Goal: Task Accomplishment & Management: Use online tool/utility

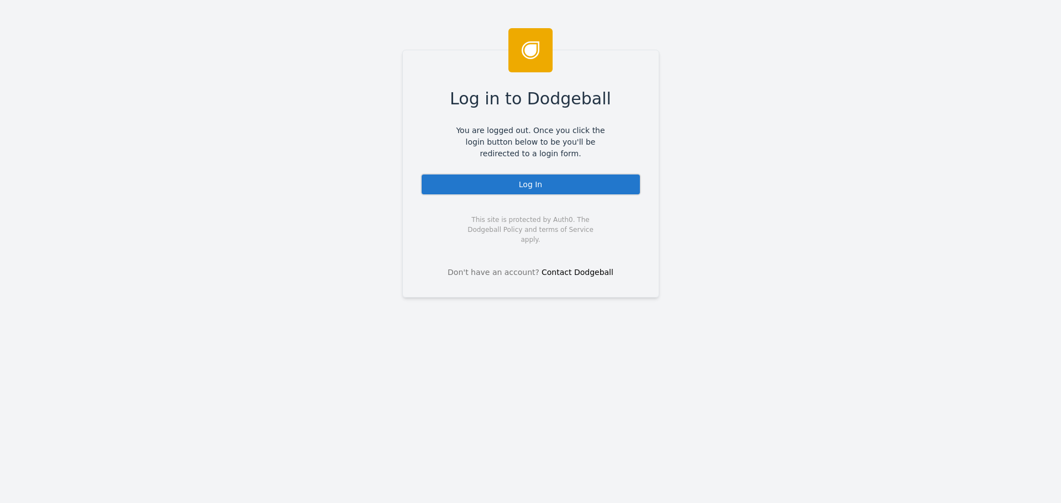
click at [540, 187] on div "Log In" at bounding box center [530, 184] width 220 height 22
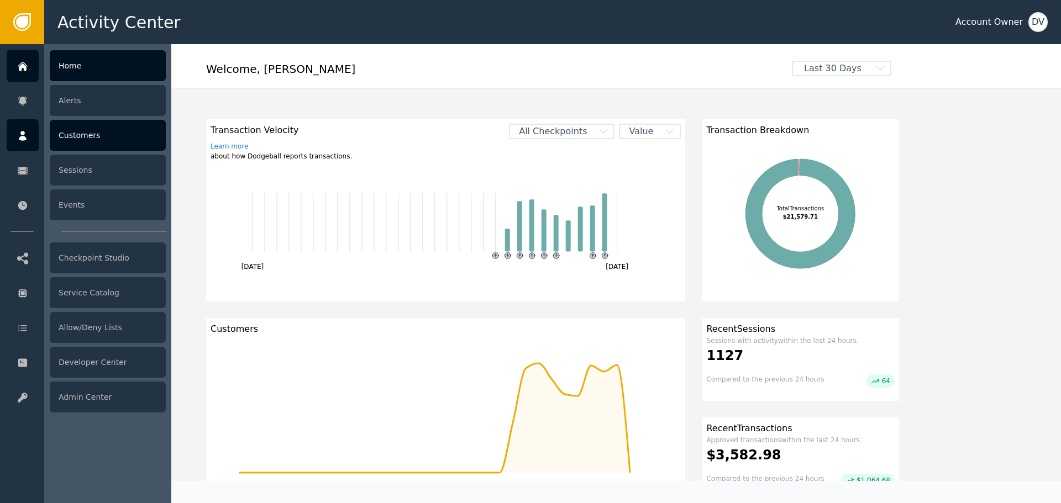
click at [67, 131] on div "Customers" at bounding box center [108, 135] width 116 height 31
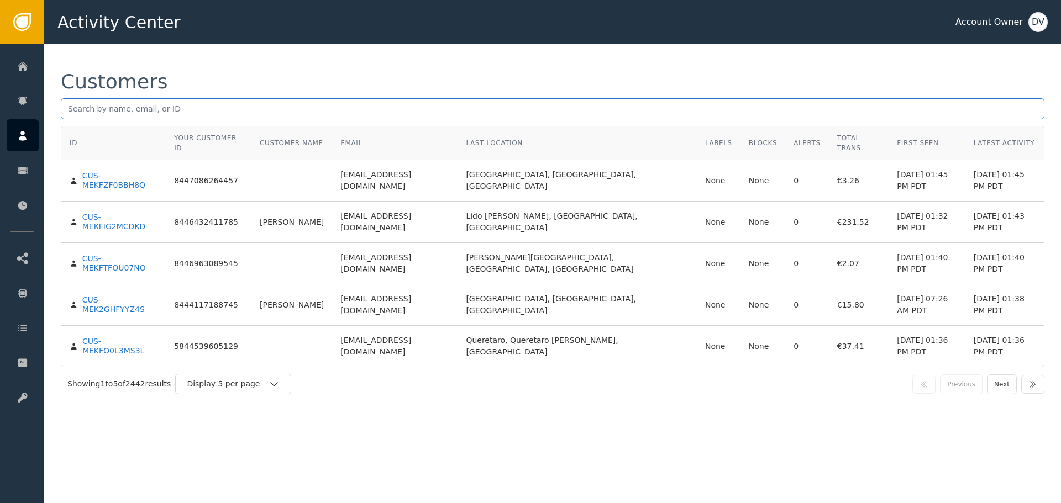
click at [243, 101] on input "text" at bounding box center [552, 108] width 983 height 21
paste input "[EMAIL_ADDRESS][DOMAIN_NAME]"
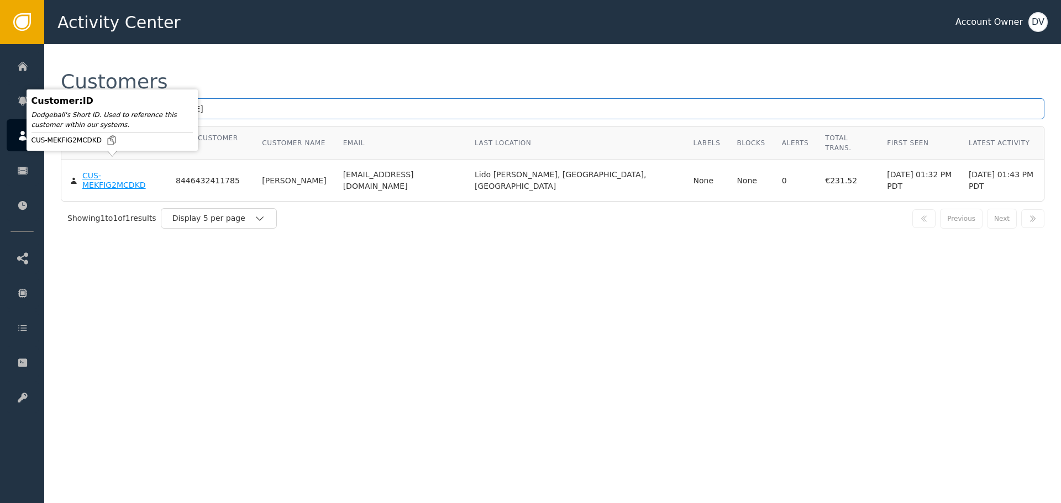
type input "[EMAIL_ADDRESS][DOMAIN_NAME]"
click at [118, 171] on div "CUS-MEKFIG2MCDKD" at bounding box center [120, 180] width 77 height 19
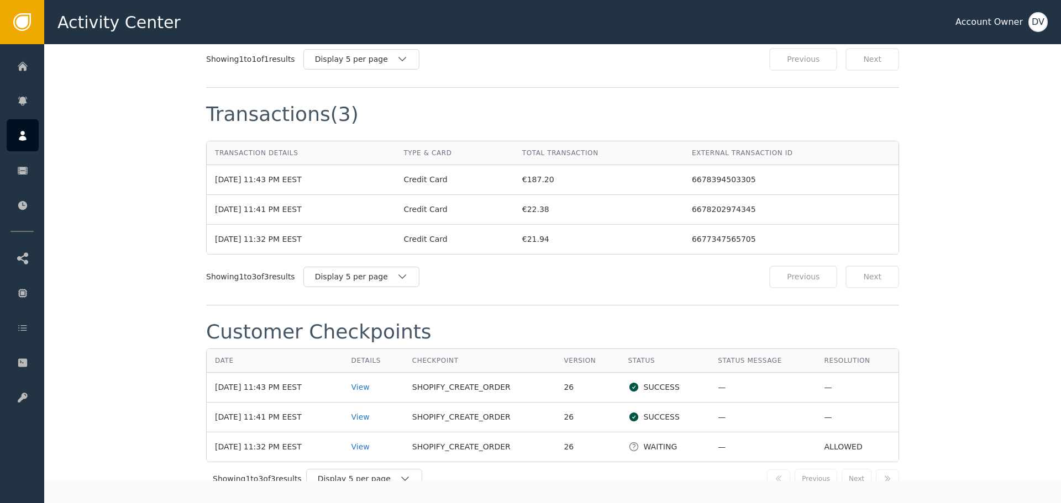
scroll to position [1045, 0]
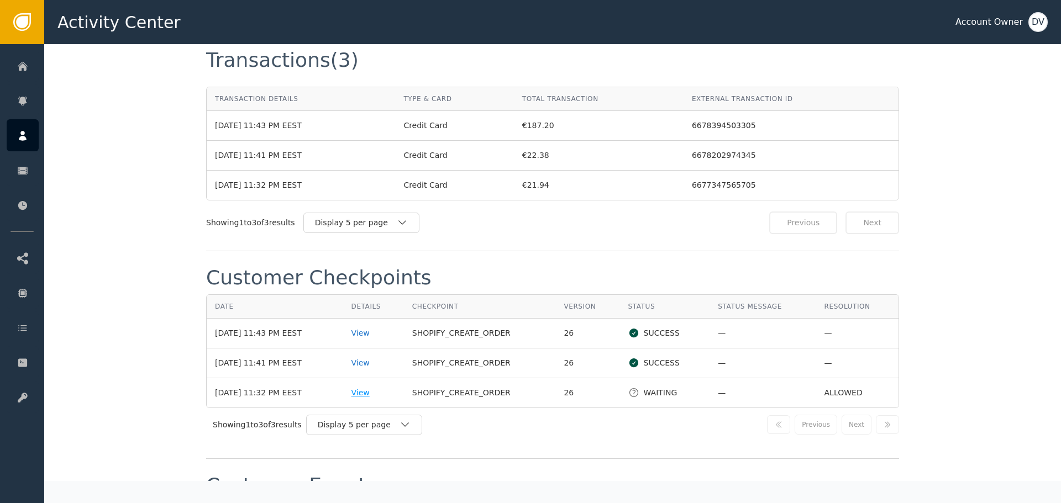
click at [380, 387] on div "View" at bounding box center [373, 393] width 44 height 12
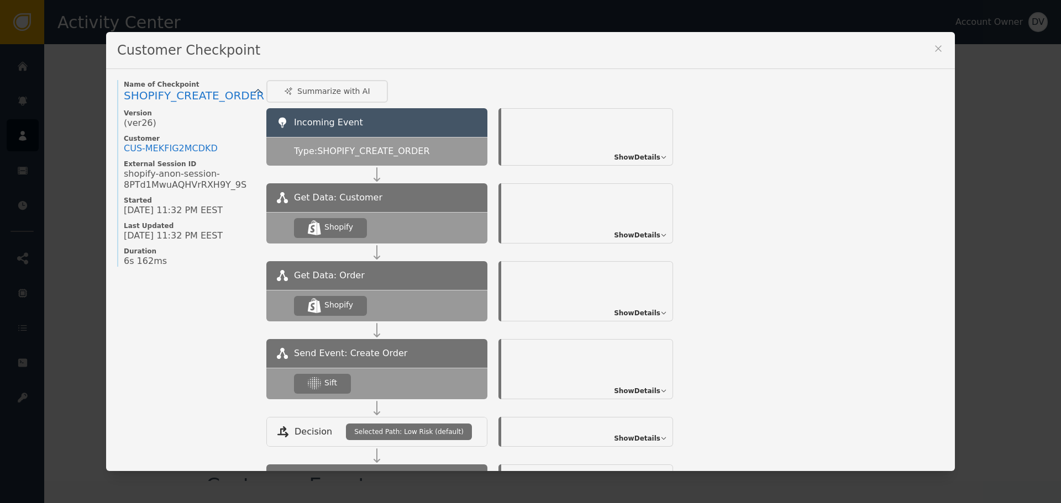
click at [630, 387] on span "Show Details" at bounding box center [637, 391] width 46 height 10
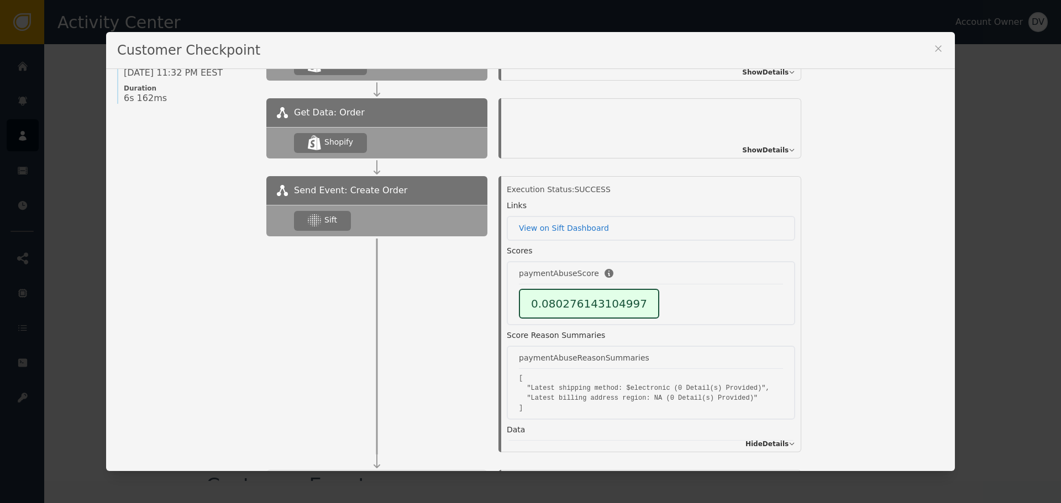
scroll to position [166, 0]
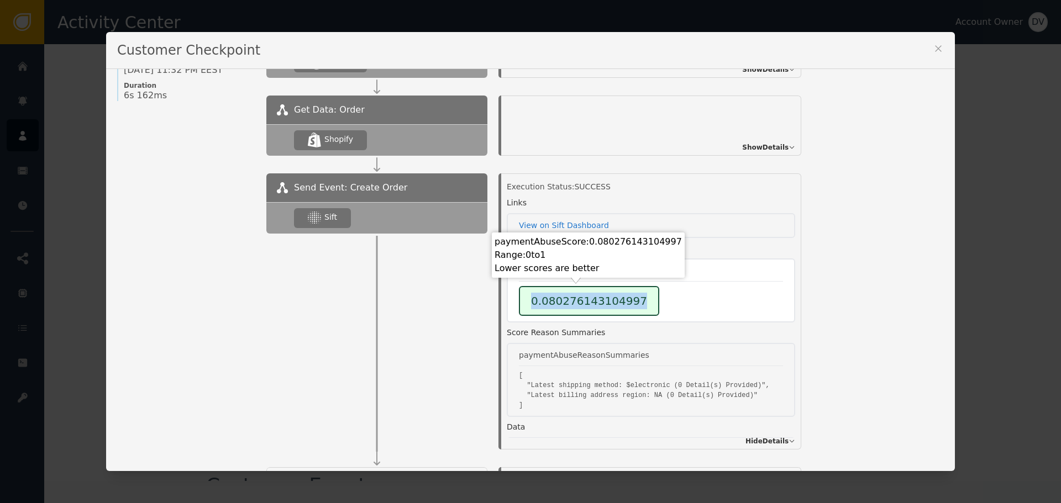
drag, startPoint x: 533, startPoint y: 301, endPoint x: 646, endPoint y: 301, distance: 113.3
click at [646, 301] on div "0.080276143104997" at bounding box center [651, 301] width 264 height 30
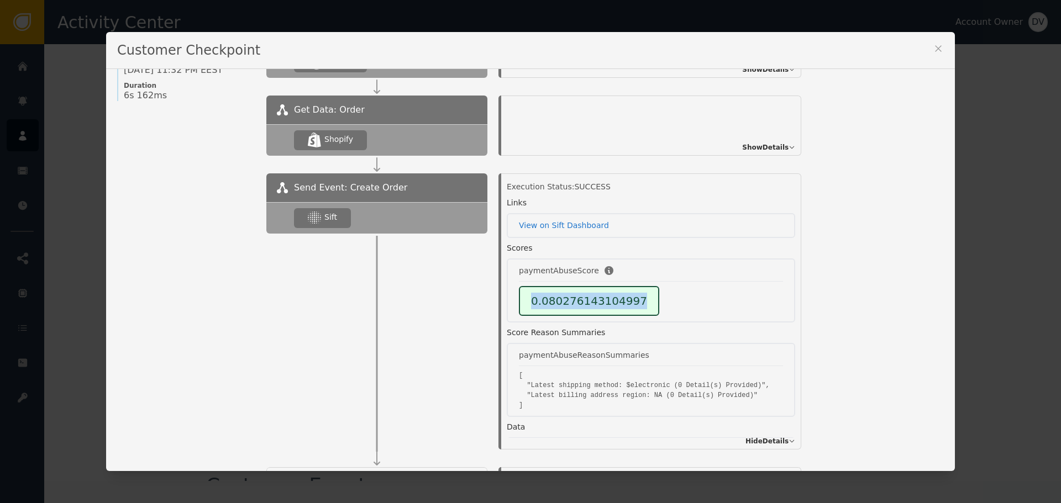
click at [935, 48] on icon at bounding box center [938, 48] width 11 height 11
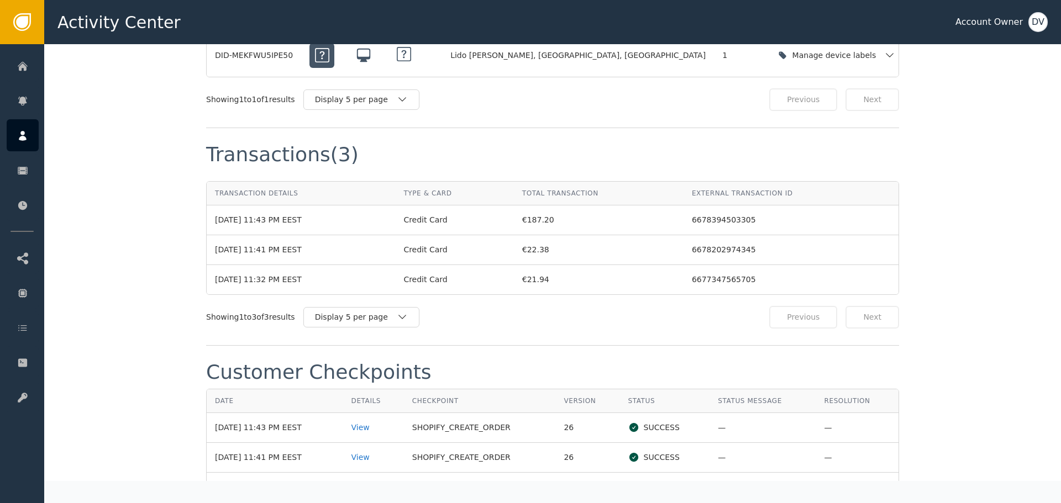
scroll to position [1100, 0]
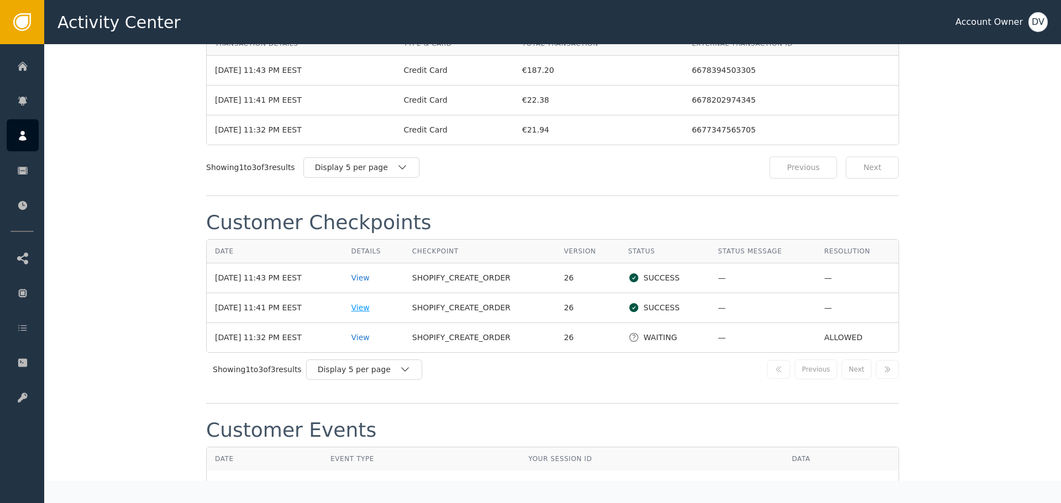
click at [362, 302] on div "View" at bounding box center [373, 308] width 44 height 12
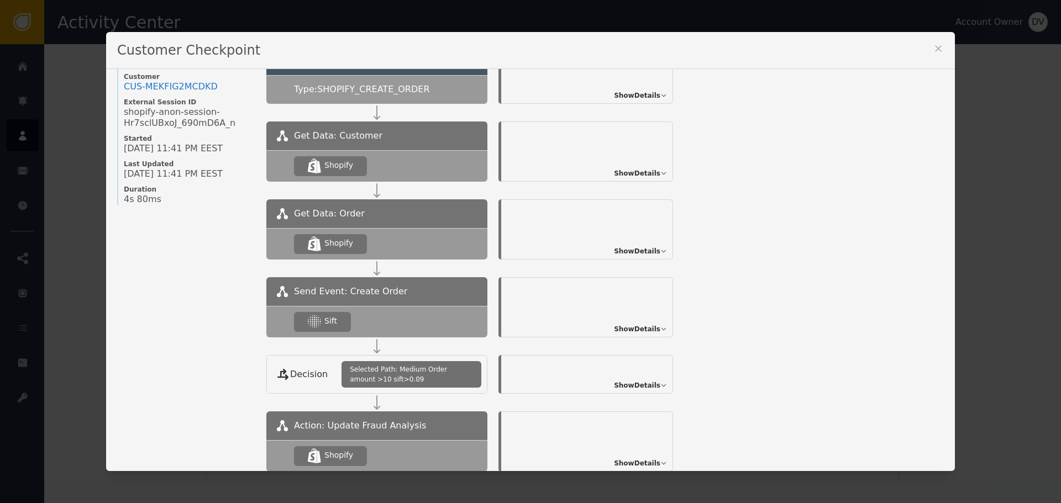
scroll to position [111, 0]
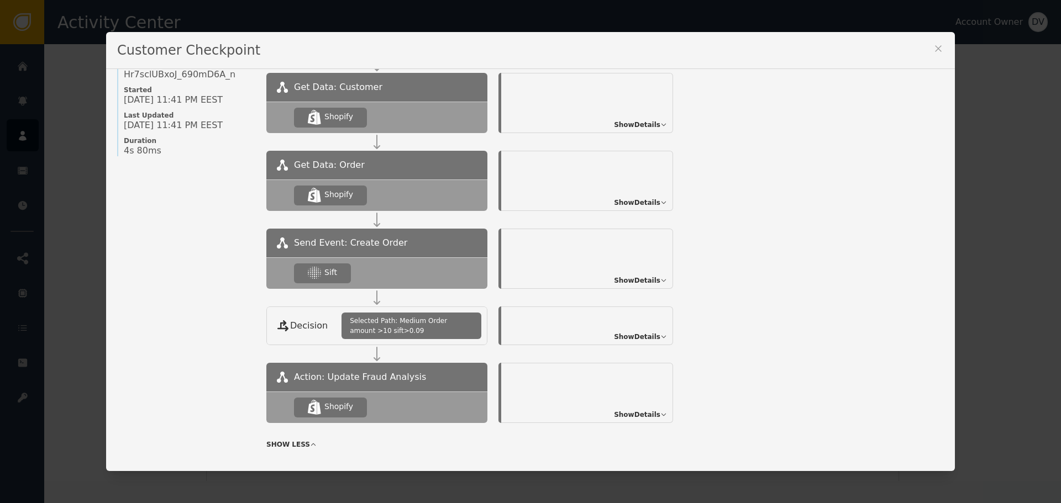
click at [630, 281] on span "Show Details" at bounding box center [637, 281] width 46 height 10
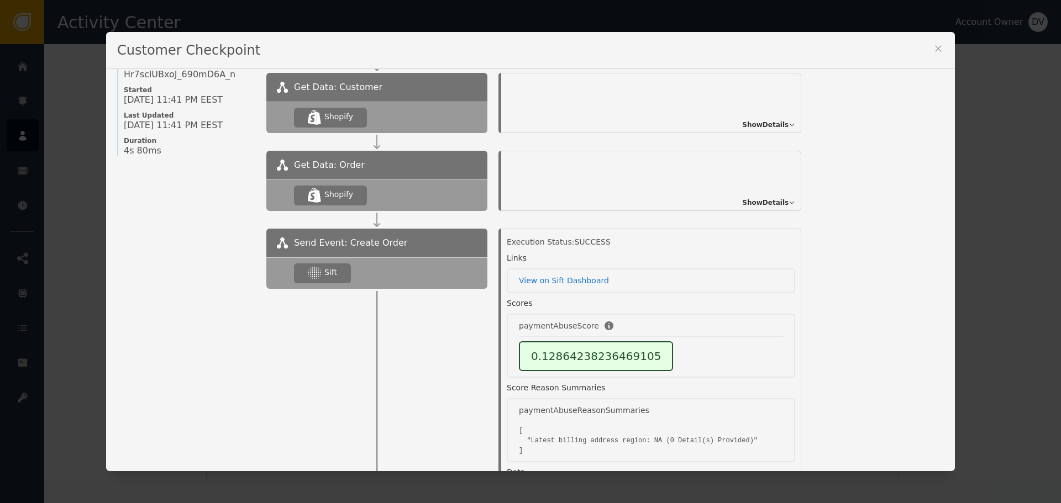
click at [933, 50] on icon at bounding box center [938, 48] width 11 height 11
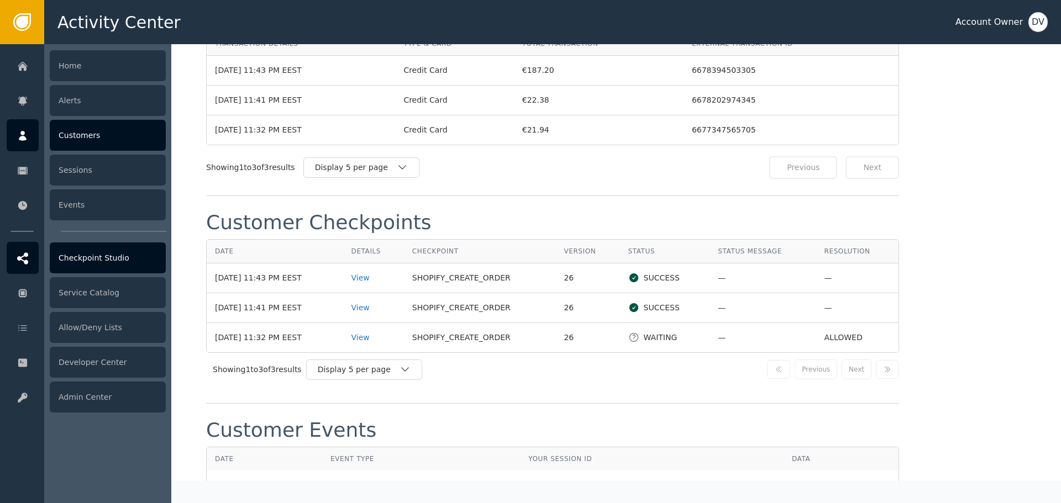
click at [92, 256] on div "Checkpoint Studio" at bounding box center [108, 258] width 116 height 31
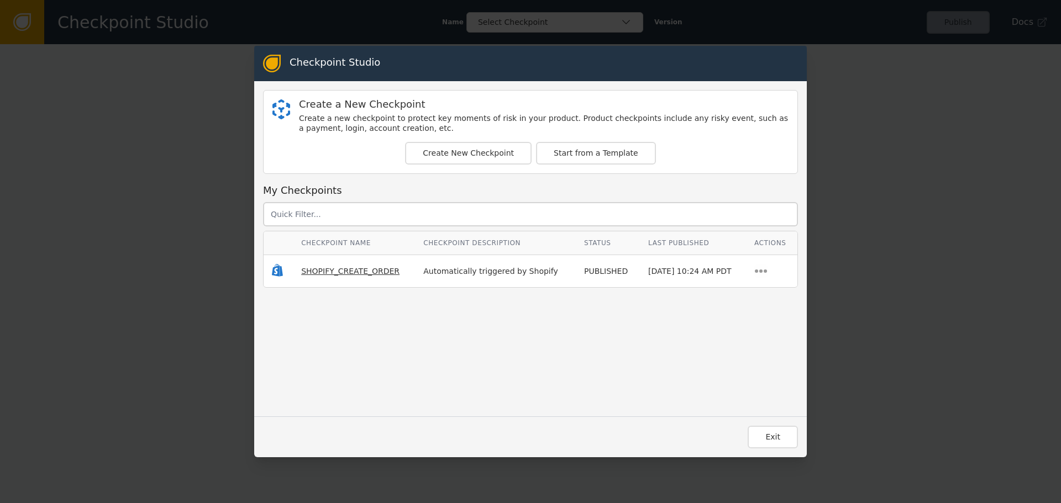
click at [333, 274] on span "SHOPIFY_CREATE_ORDER" at bounding box center [350, 271] width 98 height 9
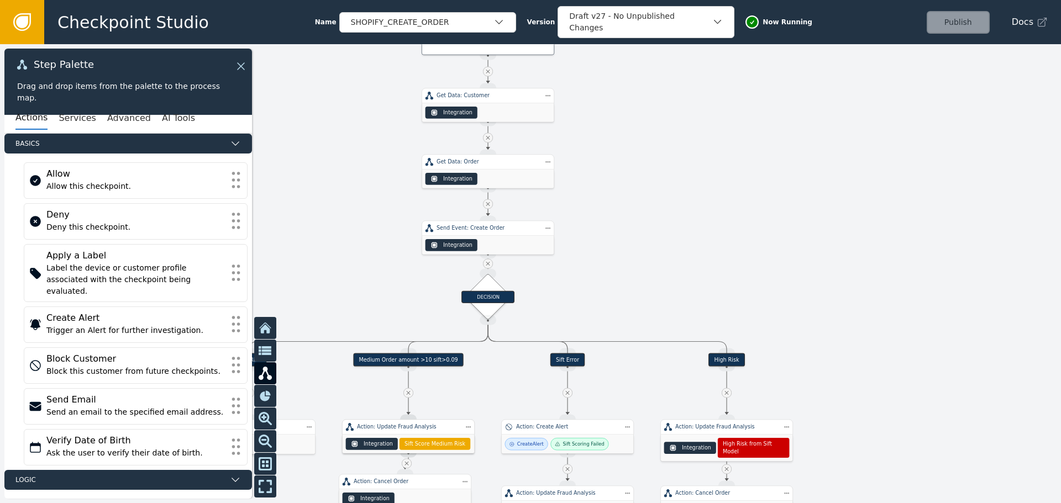
drag, startPoint x: 369, startPoint y: 352, endPoint x: 373, endPoint y: 109, distance: 242.6
click at [373, 111] on div at bounding box center [530, 273] width 1061 height 459
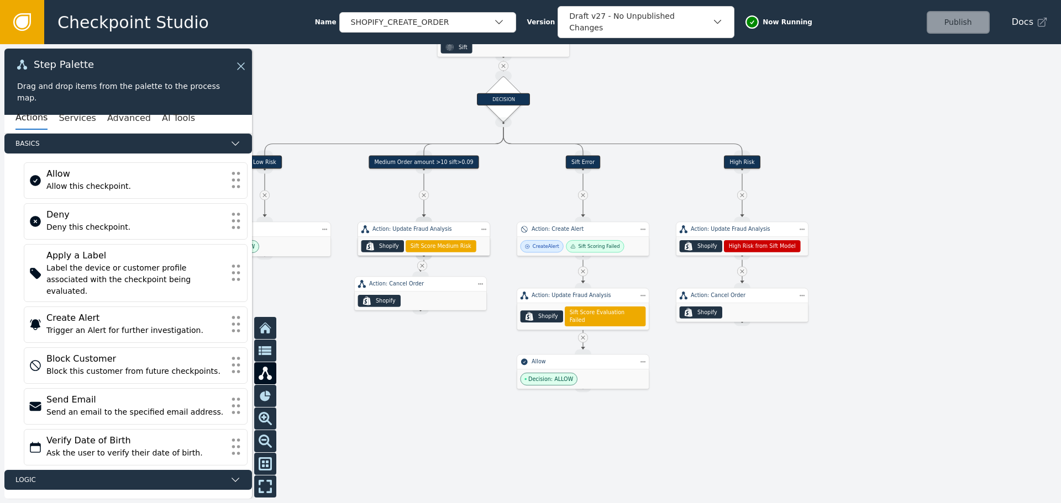
drag, startPoint x: 357, startPoint y: 173, endPoint x: 373, endPoint y: 54, distance: 119.9
click at [373, 54] on div at bounding box center [530, 273] width 1061 height 459
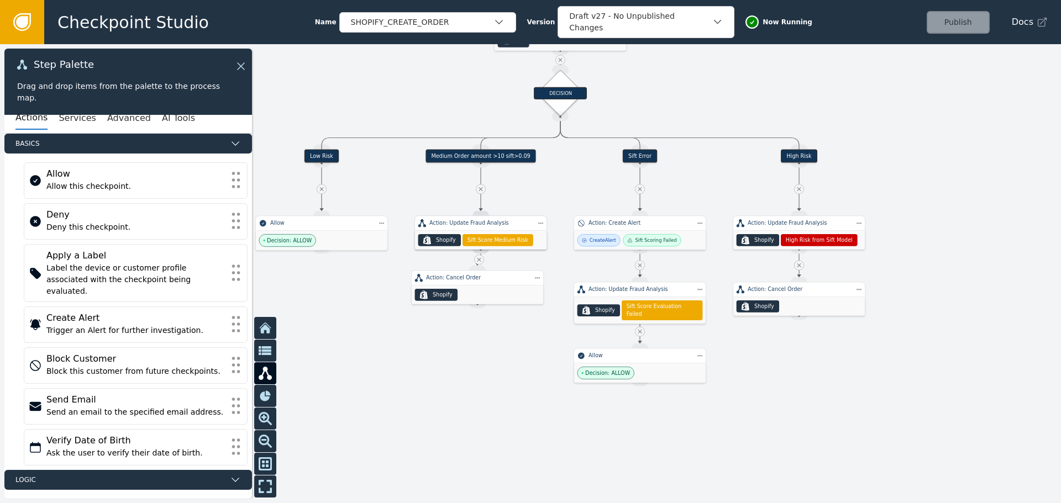
drag, startPoint x: 362, startPoint y: 96, endPoint x: 413, endPoint y: 114, distance: 54.7
click at [413, 114] on div at bounding box center [530, 273] width 1061 height 459
click at [492, 160] on div "Medium Order amount >10 sift>0.09" at bounding box center [480, 156] width 111 height 13
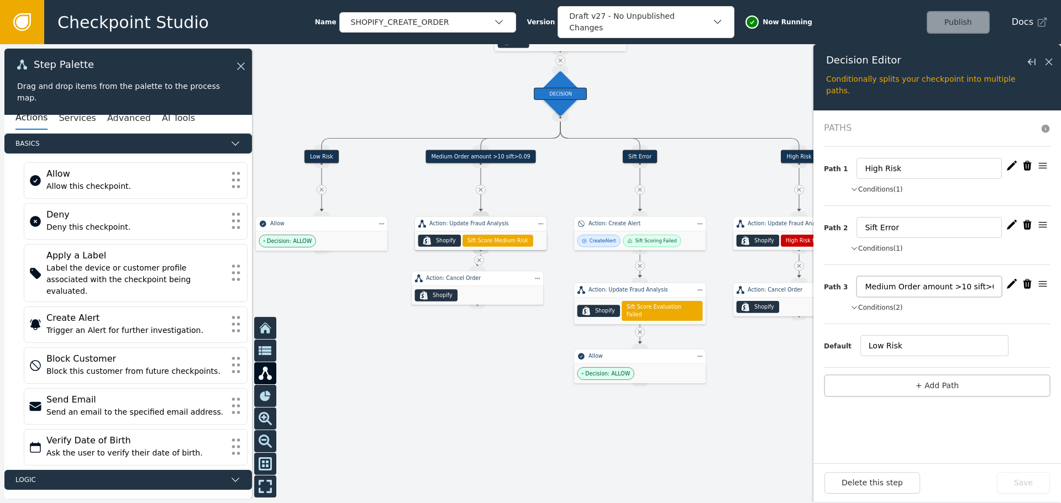
drag, startPoint x: 988, startPoint y: 290, endPoint x: 981, endPoint y: 291, distance: 7.3
click at [981, 291] on input "Medium Order amount >10 sift>0.09" at bounding box center [928, 286] width 145 height 21
type input "Medium Order amount >10 sift>0.08"
click at [1012, 285] on icon "button" at bounding box center [1011, 283] width 11 height 11
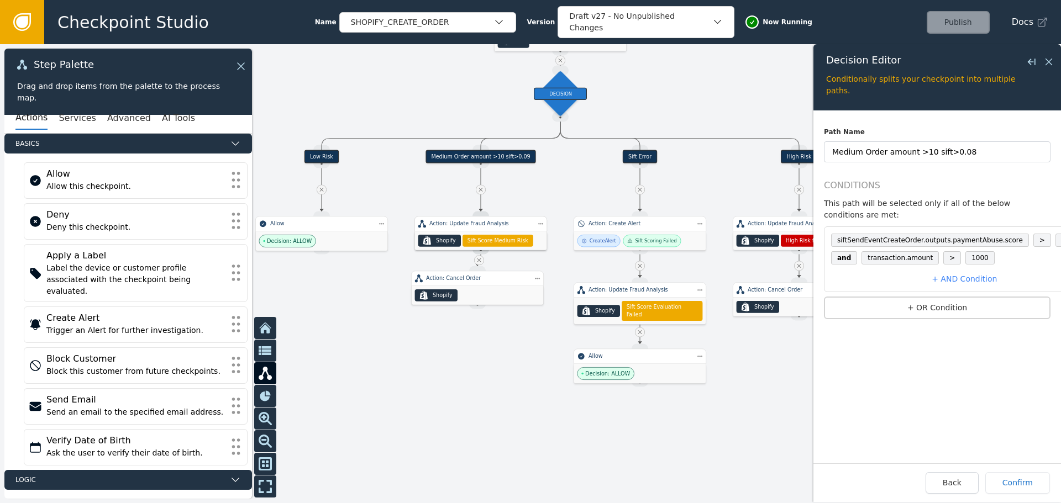
click at [1055, 234] on span "0.09" at bounding box center [1068, 240] width 27 height 13
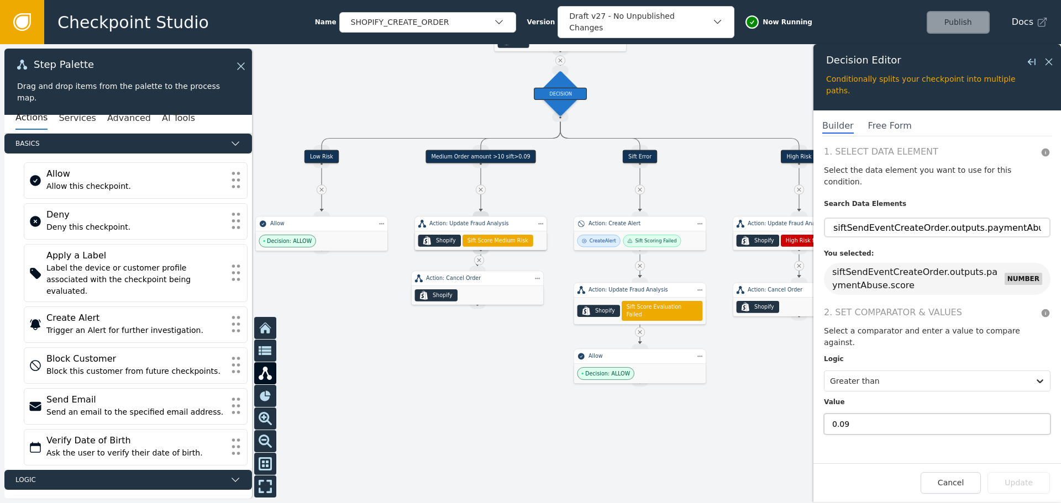
drag, startPoint x: 849, startPoint y: 401, endPoint x: 843, endPoint y: 402, distance: 6.7
click at [843, 414] on input "0.09" at bounding box center [937, 424] width 227 height 21
type input "0.08"
click at [1025, 486] on button "Update" at bounding box center [1018, 483] width 62 height 22
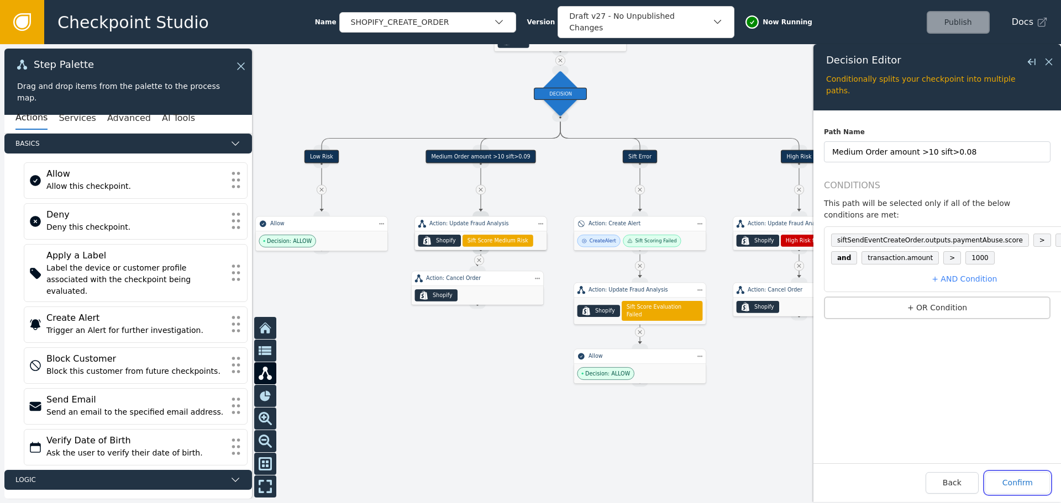
click at [1025, 486] on button "Confirm" at bounding box center [1017, 483] width 65 height 22
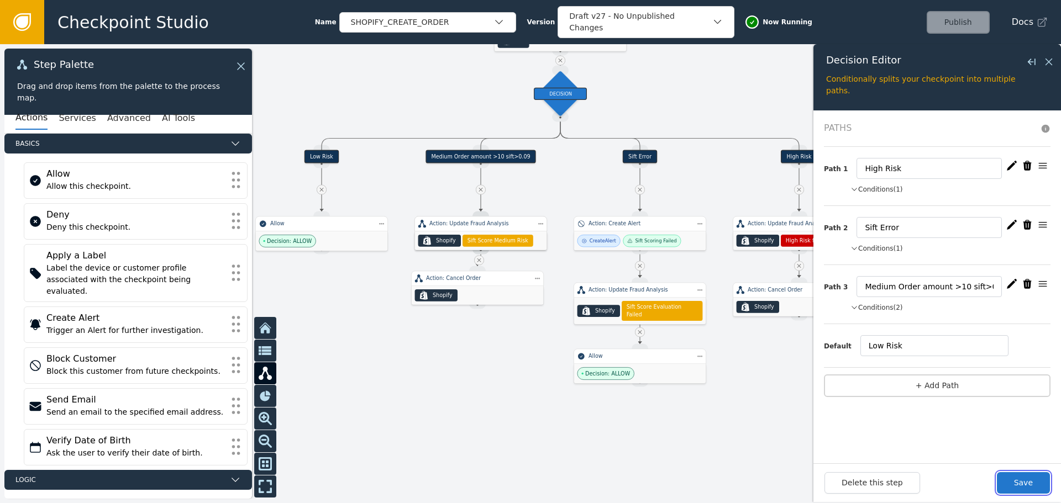
click at [1025, 486] on button "Save" at bounding box center [1023, 483] width 53 height 22
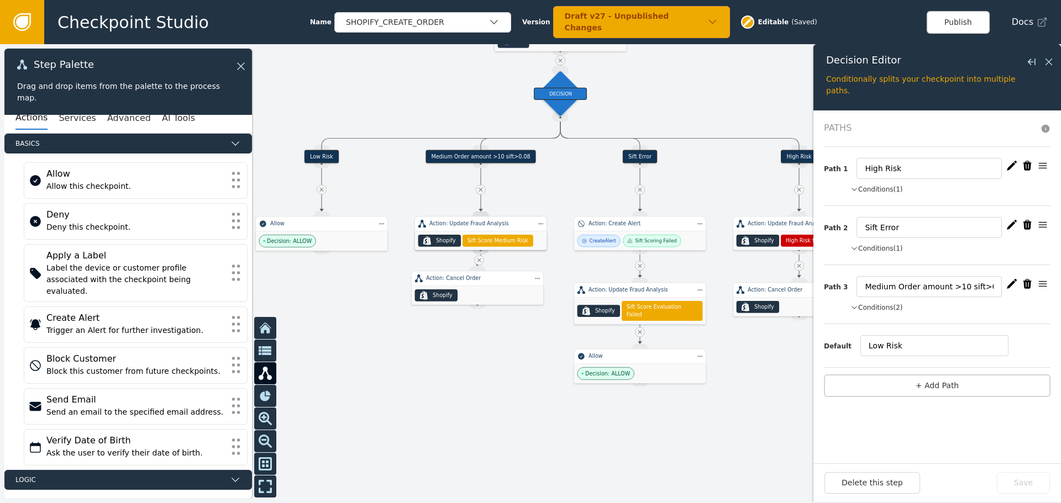
click at [970, 29] on button "Publish" at bounding box center [958, 22] width 63 height 23
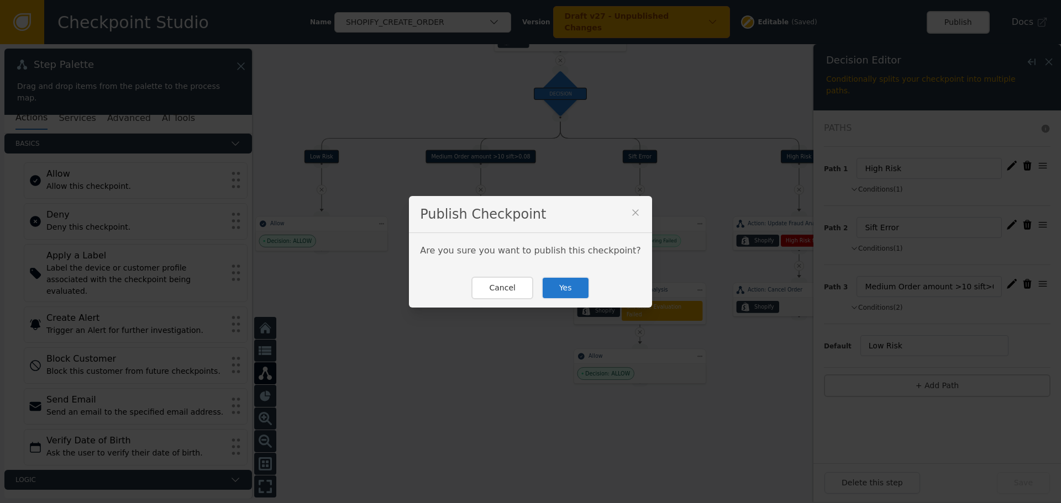
click at [556, 291] on button "Yes" at bounding box center [565, 288] width 48 height 23
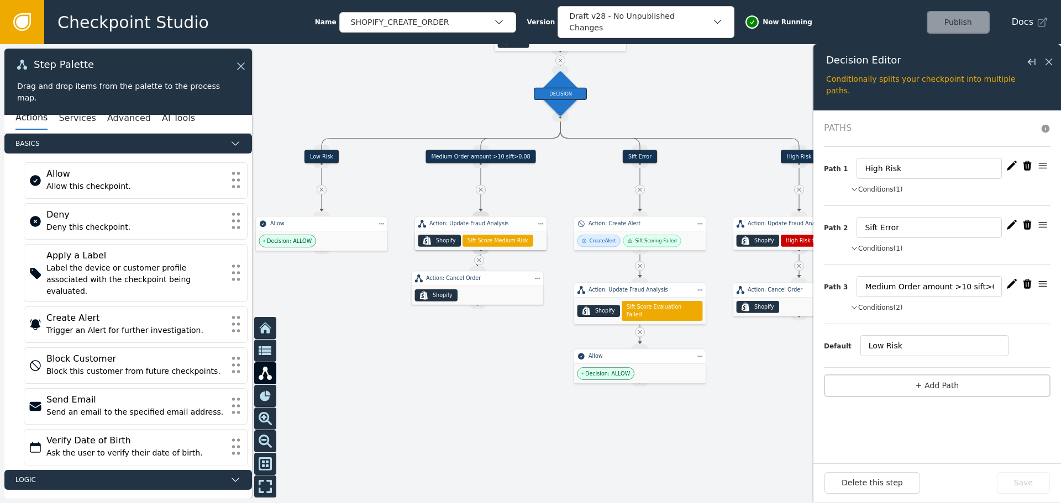
click at [1005, 283] on button "button" at bounding box center [1011, 283] width 15 height 15
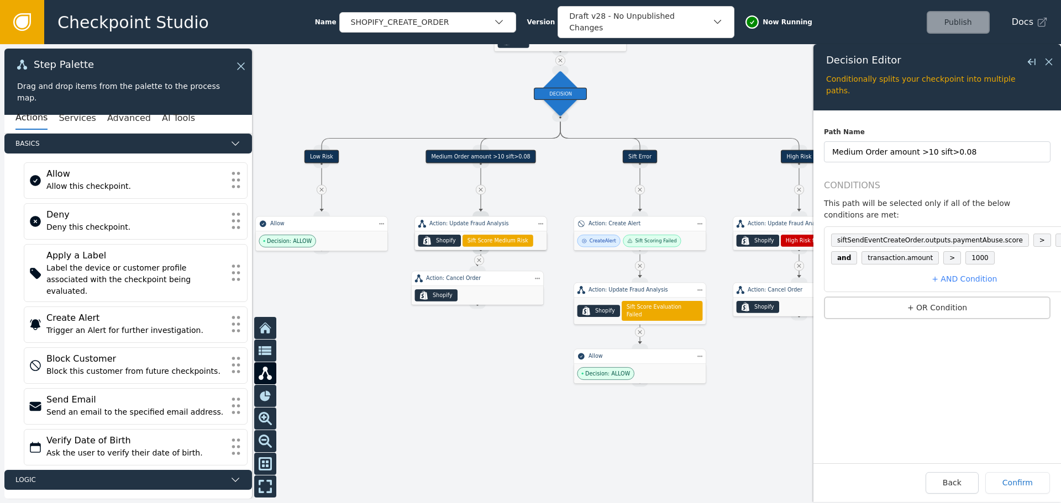
click at [1055, 234] on span "0.08" at bounding box center [1068, 240] width 27 height 13
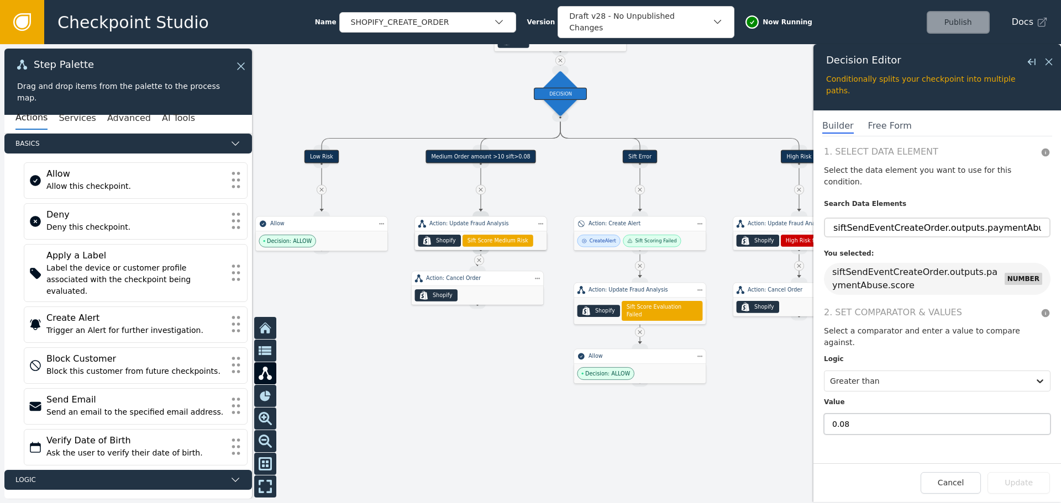
click at [864, 414] on input "0.08" at bounding box center [937, 424] width 227 height 21
type input "0.080"
click at [1029, 485] on button "Update" at bounding box center [1018, 483] width 62 height 22
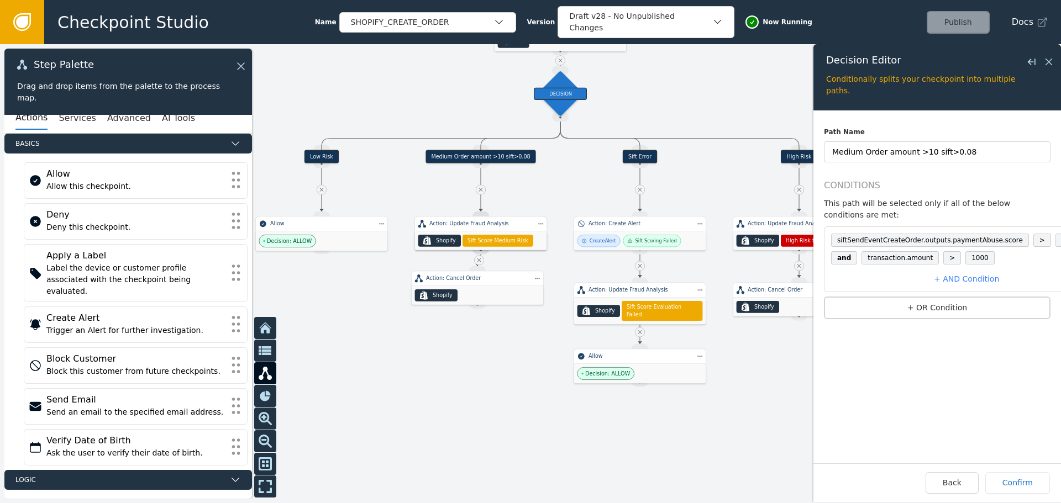
click at [1055, 234] on span "0.080" at bounding box center [1070, 240] width 31 height 13
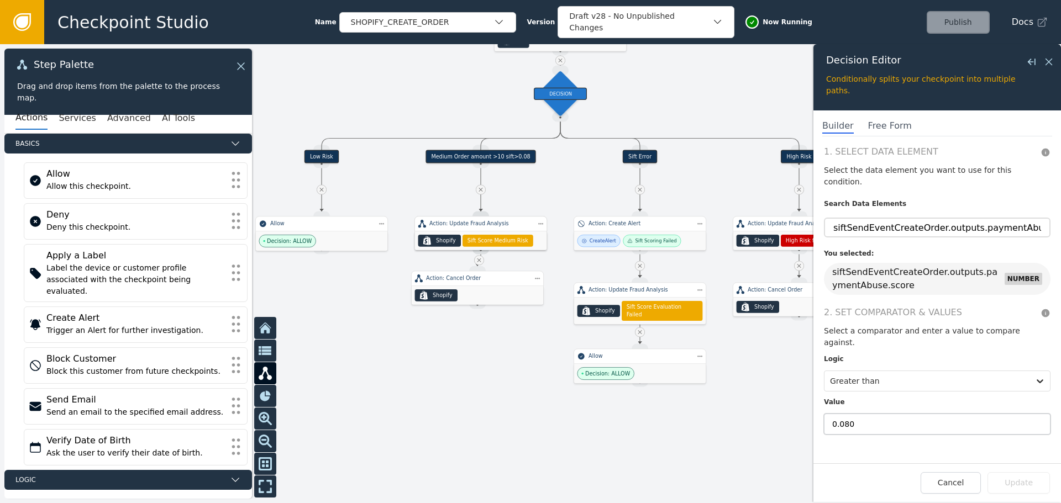
drag, startPoint x: 858, startPoint y: 398, endPoint x: 848, endPoint y: 399, distance: 10.5
click at [848, 414] on input "0.080" at bounding box center [937, 424] width 227 height 21
type input "0.08"
click at [1039, 485] on button "Update" at bounding box center [1018, 483] width 62 height 22
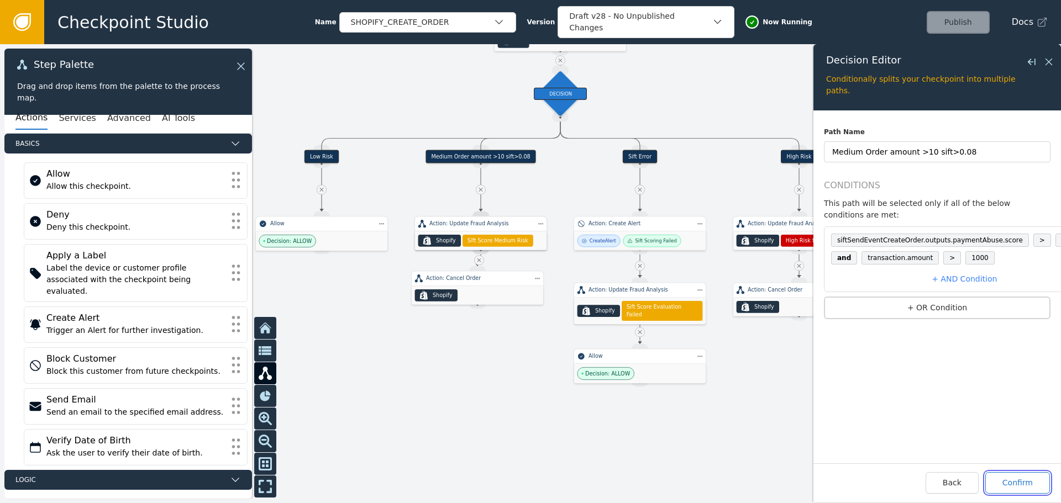
click at [1038, 483] on button "Confirm" at bounding box center [1017, 483] width 65 height 22
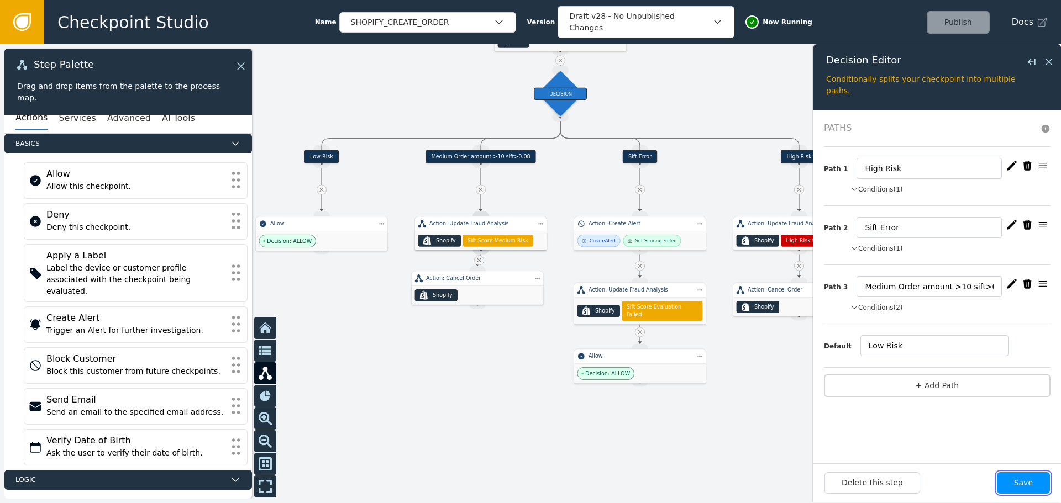
click at [1037, 480] on button "Save" at bounding box center [1023, 483] width 53 height 22
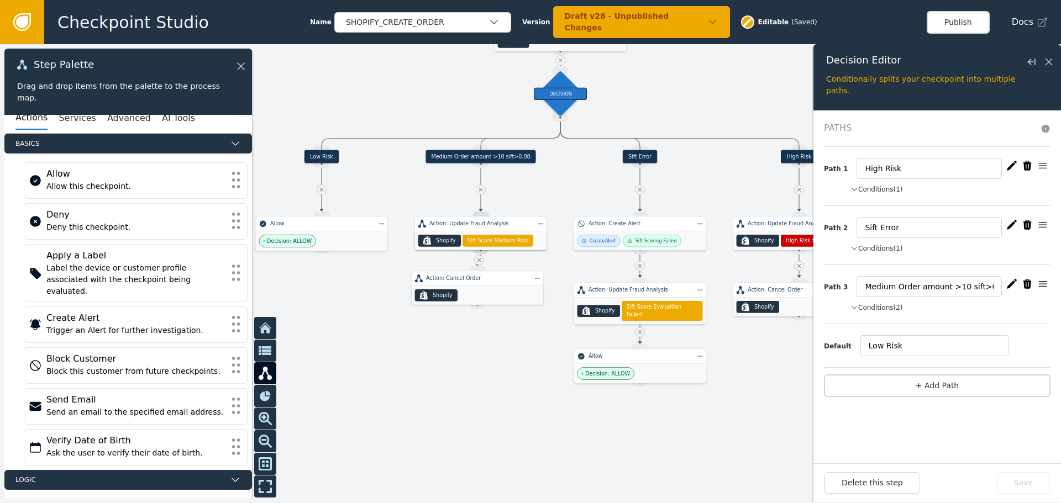
click at [1013, 282] on icon "button" at bounding box center [1012, 284] width 10 height 10
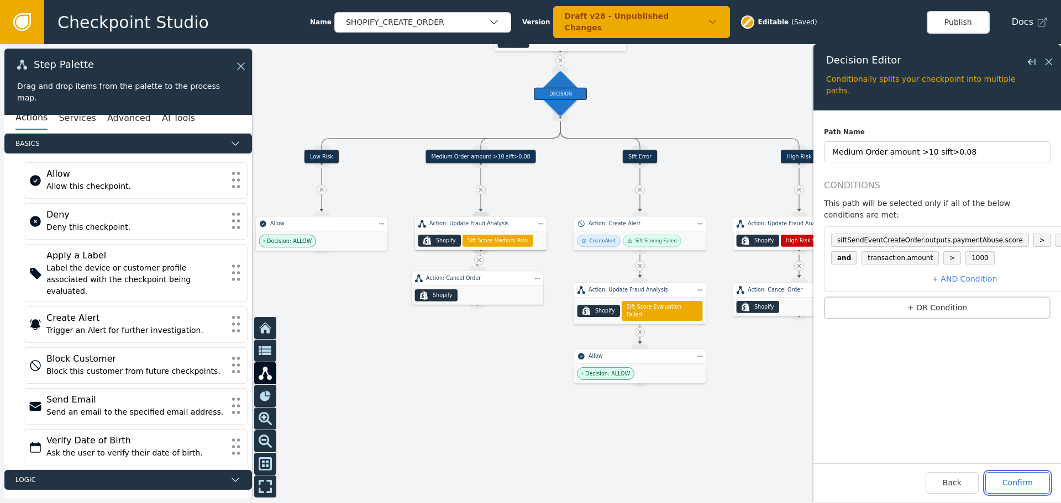
click at [1011, 481] on button "Confirm" at bounding box center [1017, 483] width 65 height 22
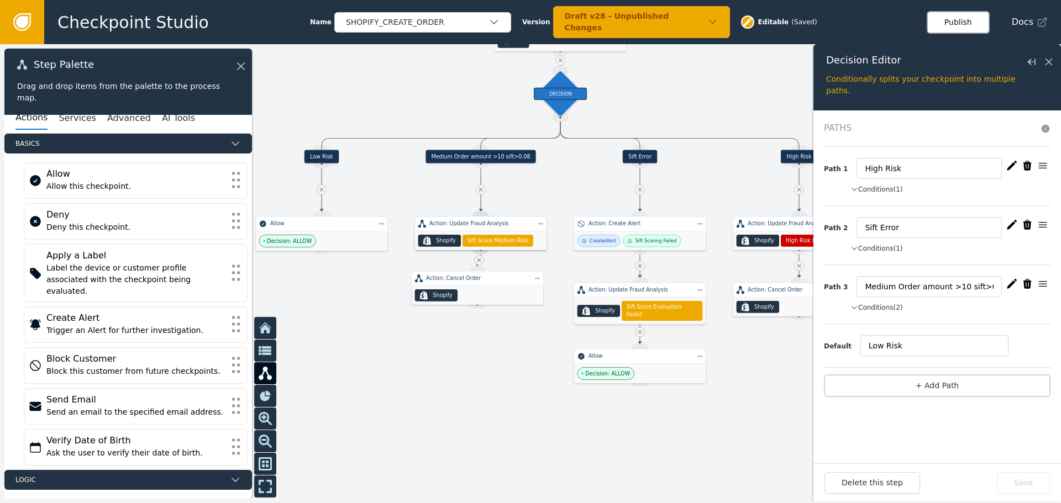
click at [959, 22] on button "Publish" at bounding box center [958, 22] width 63 height 23
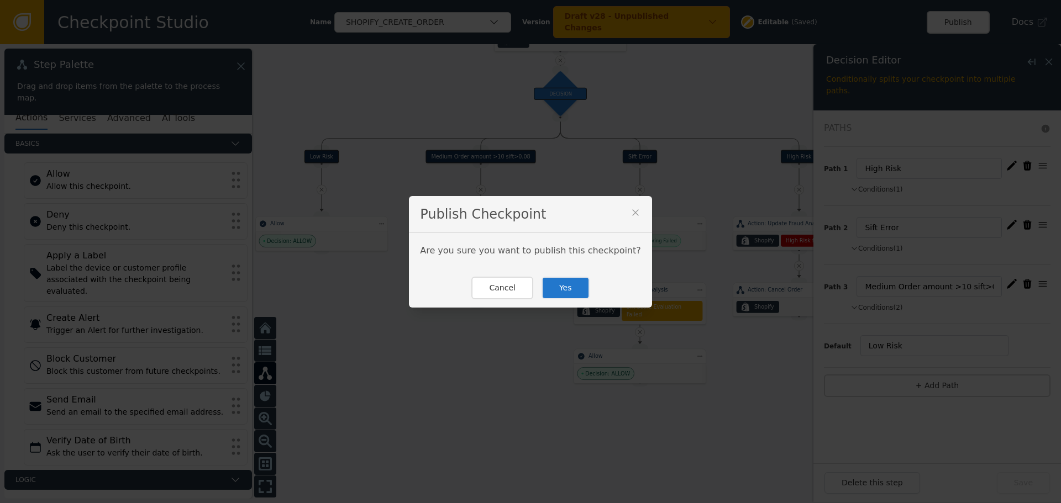
click at [556, 281] on button "Yes" at bounding box center [565, 288] width 48 height 23
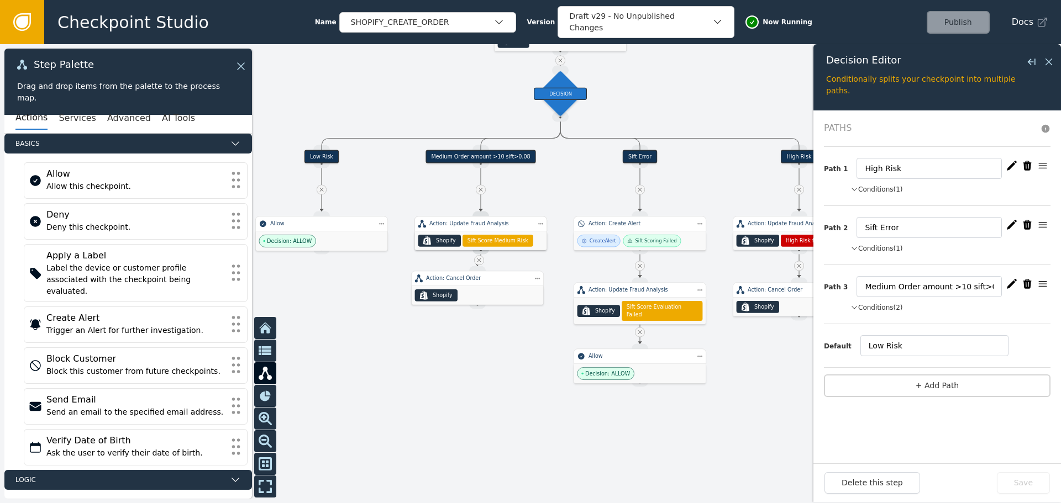
click at [1008, 285] on icon "button" at bounding box center [1012, 284] width 10 height 10
